Goal: Find specific page/section: Find specific page/section

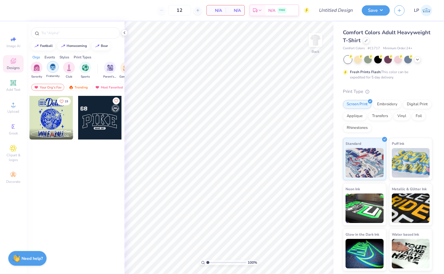
click at [54, 71] on div "filter for Fraternity" at bounding box center [53, 67] width 12 height 12
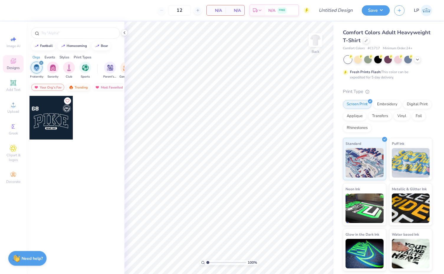
click at [70, 88] on img at bounding box center [71, 87] width 5 height 4
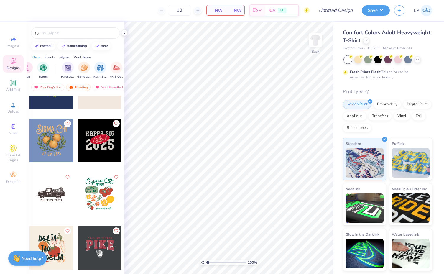
scroll to position [0, 43]
click at [99, 67] on img "filter for Rush & Bid" at bounding box center [99, 67] width 7 height 7
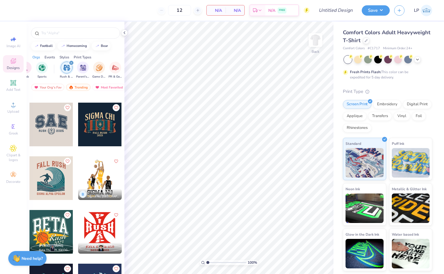
scroll to position [1568, 0]
